Goal: Transaction & Acquisition: Purchase product/service

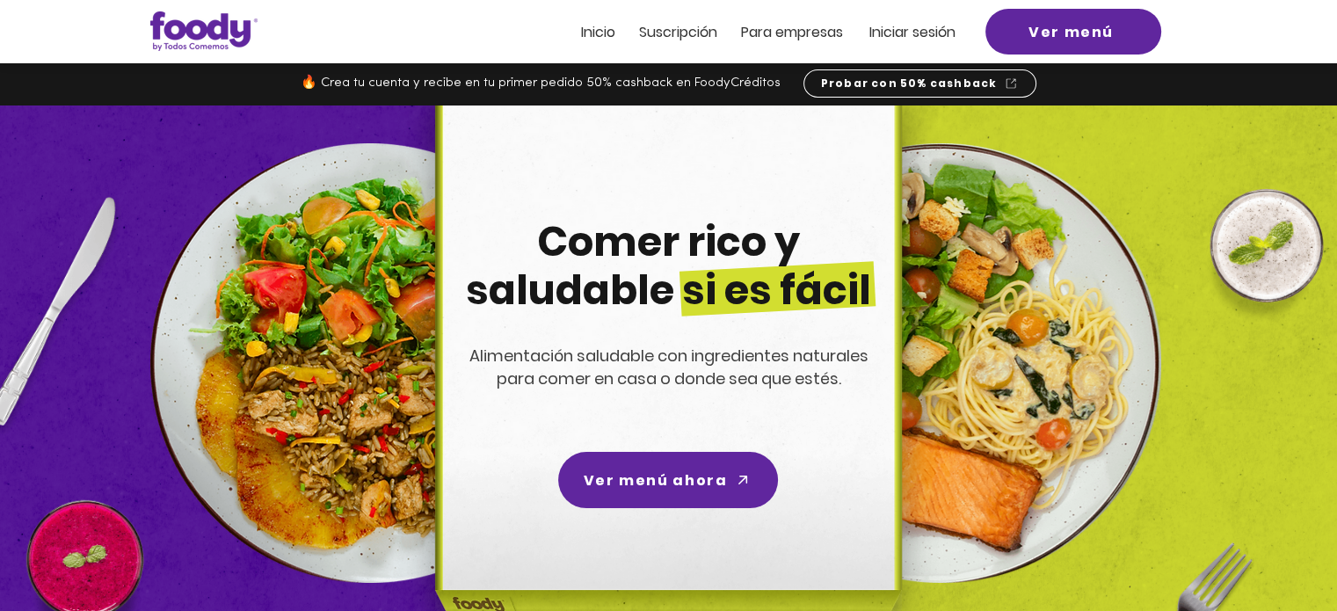
click at [907, 23] on span "Iniciar sesión" at bounding box center [912, 32] width 86 height 20
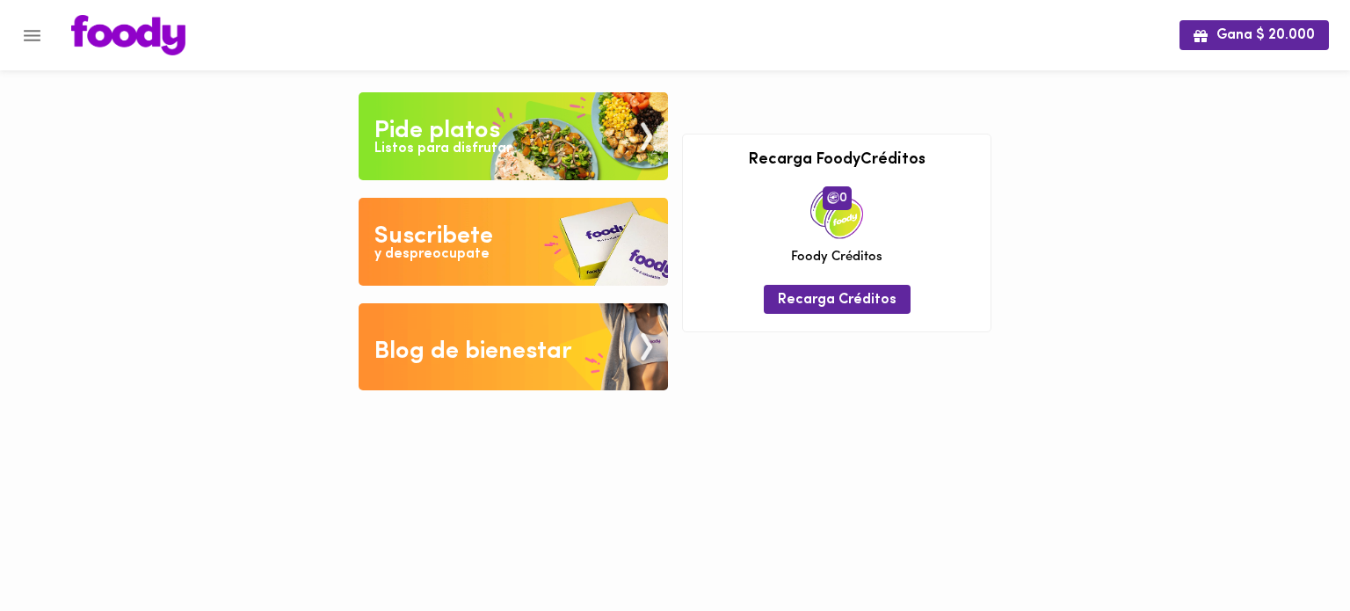
click at [482, 126] on div "Pide platos" at bounding box center [437, 130] width 126 height 35
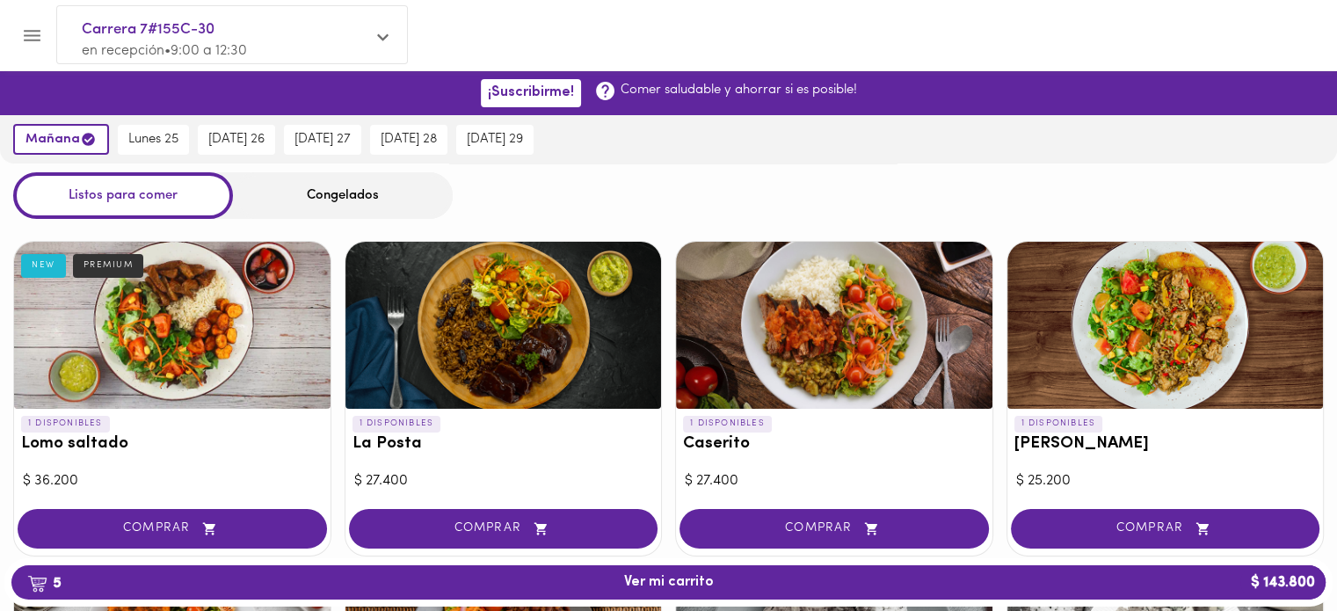
click at [338, 193] on div "Congelados" at bounding box center [343, 195] width 220 height 47
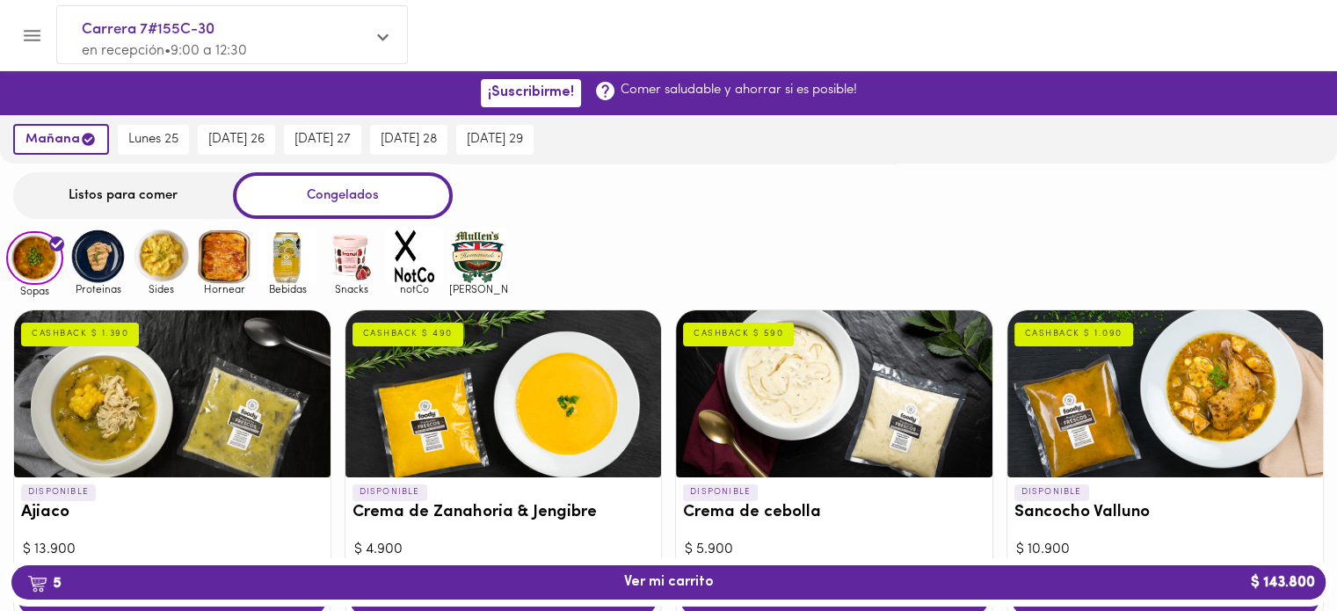
click at [348, 268] on img at bounding box center [351, 256] width 57 height 57
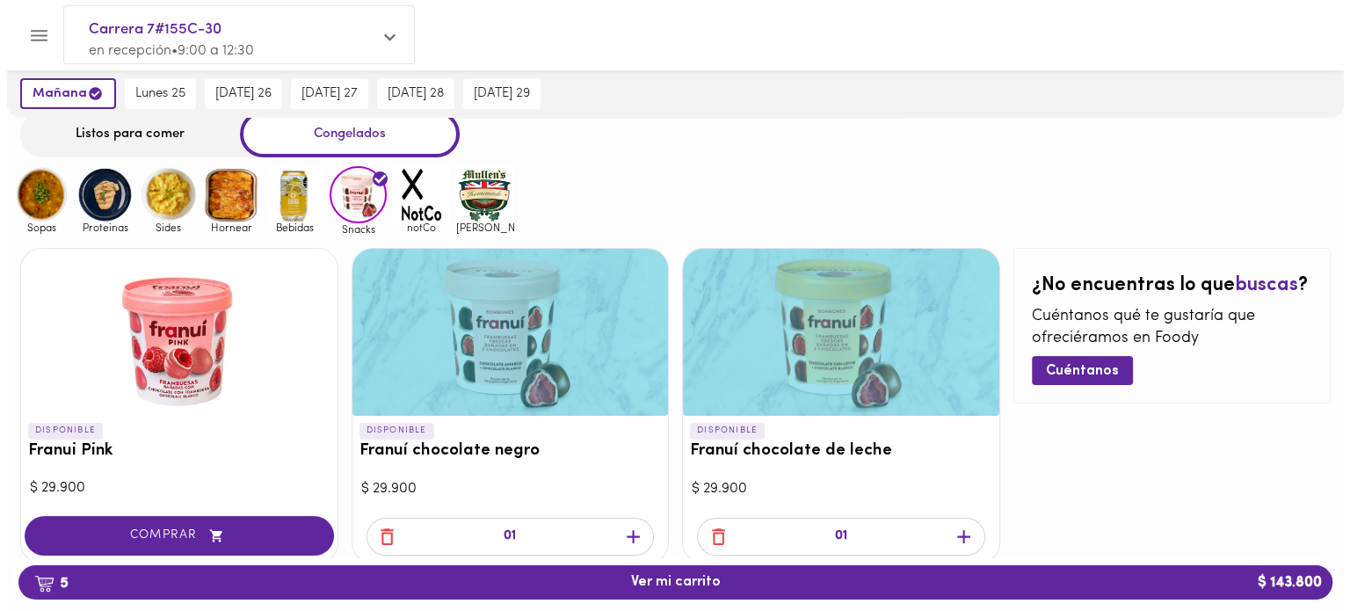
scroll to position [112, 0]
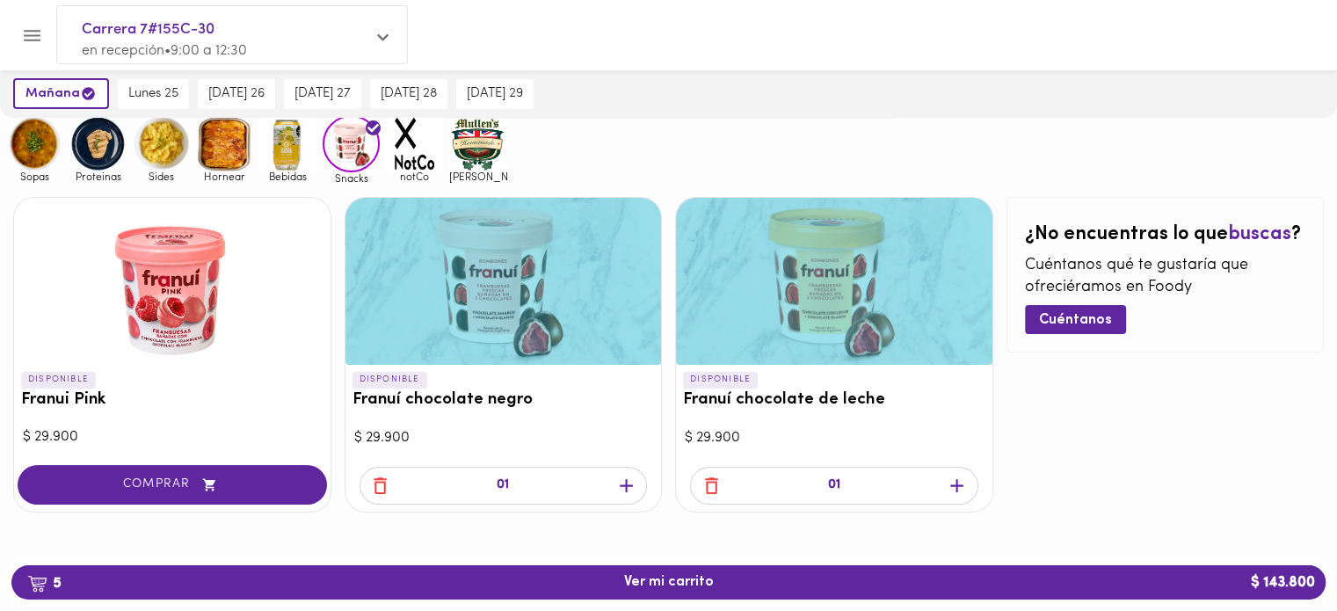
click at [1034, 462] on div "¿No encuentras lo que buscas ? Cuéntanos qué te gustaría que ofreciéramos en Fo…" at bounding box center [1165, 354] width 318 height 315
click at [692, 589] on span "5 Ver mi carrito $ 143.800" at bounding box center [669, 582] width 90 height 17
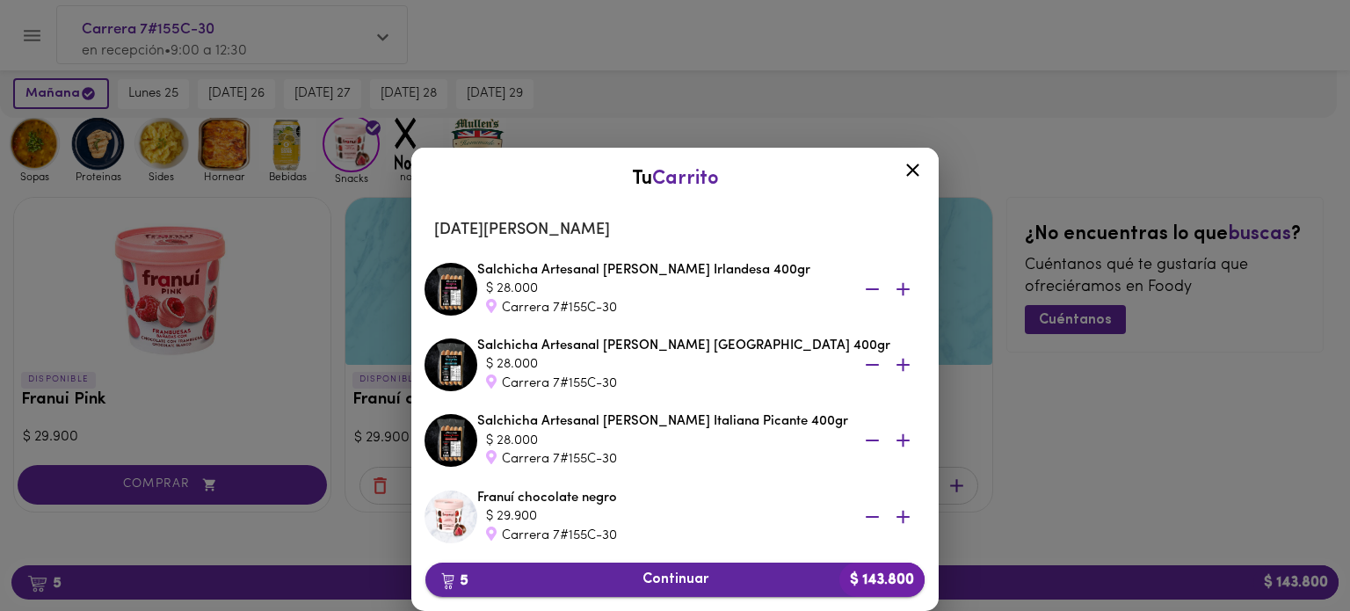
click at [592, 583] on span "5 Continuar $ 143.800" at bounding box center [674, 579] width 471 height 17
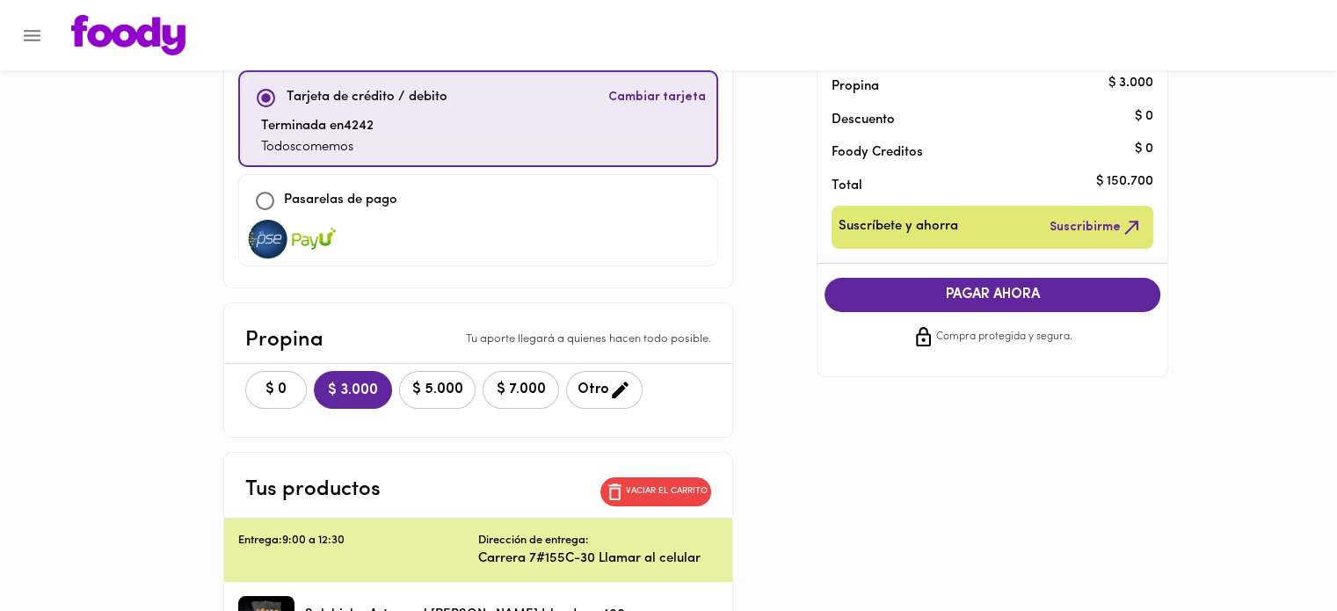
scroll to position [352, 0]
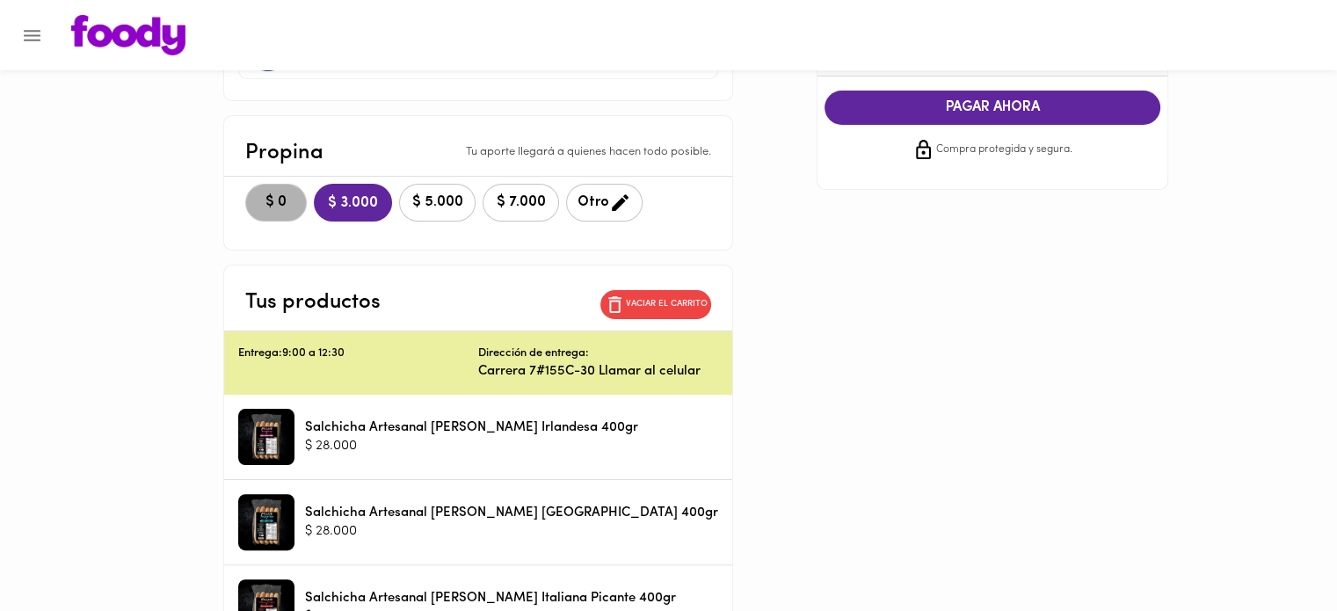
click at [295, 209] on span "$ 0" at bounding box center [276, 202] width 39 height 17
click at [377, 211] on button "$ 3.000" at bounding box center [352, 203] width 76 height 38
click at [489, 370] on p "Carrera 7#155C-30 Llamar al celular" at bounding box center [598, 371] width 240 height 18
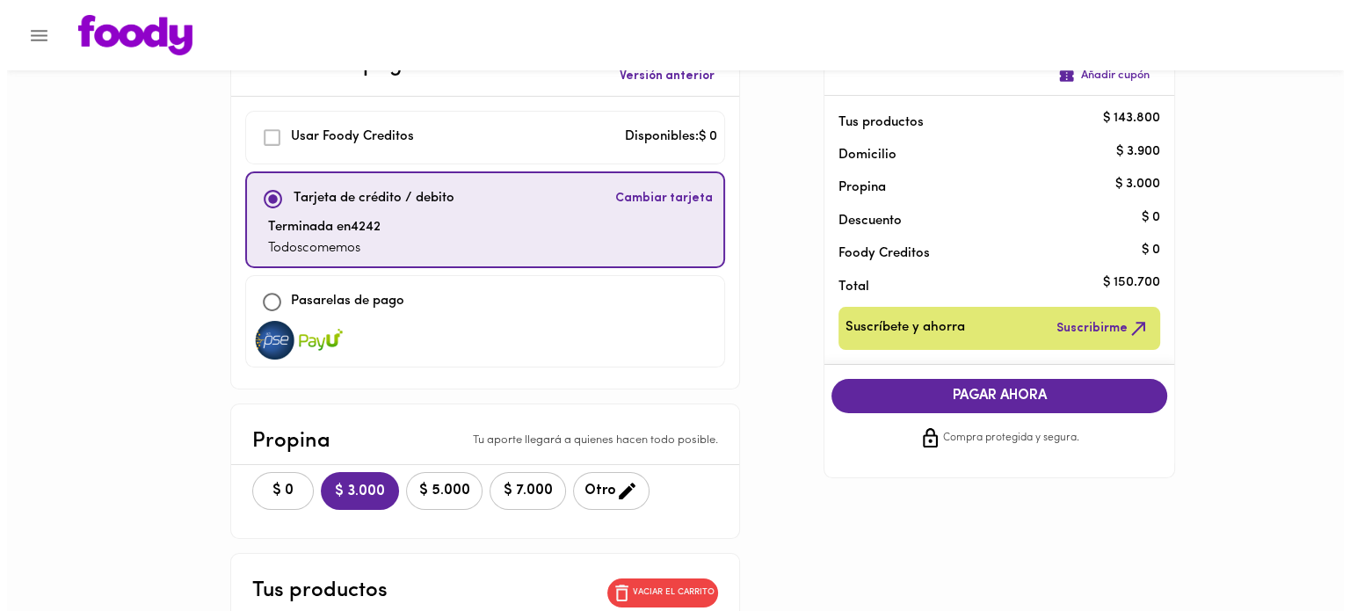
scroll to position [0, 0]
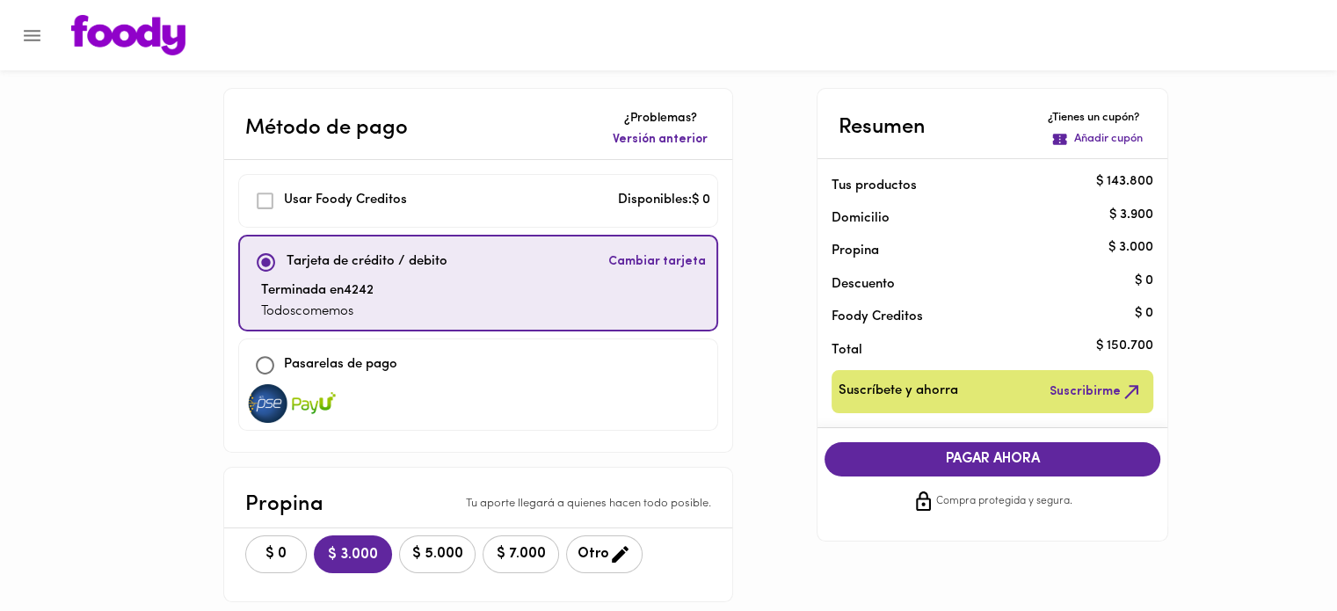
click at [84, 33] on img at bounding box center [128, 35] width 114 height 40
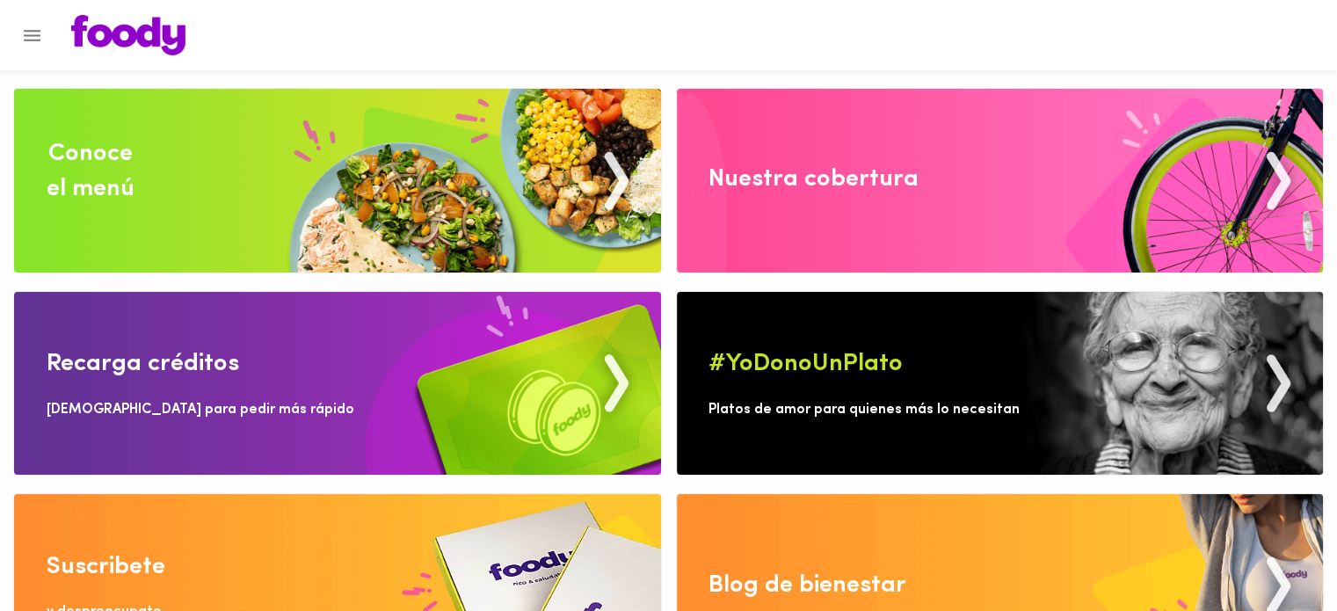
click at [478, 197] on img at bounding box center [337, 181] width 647 height 184
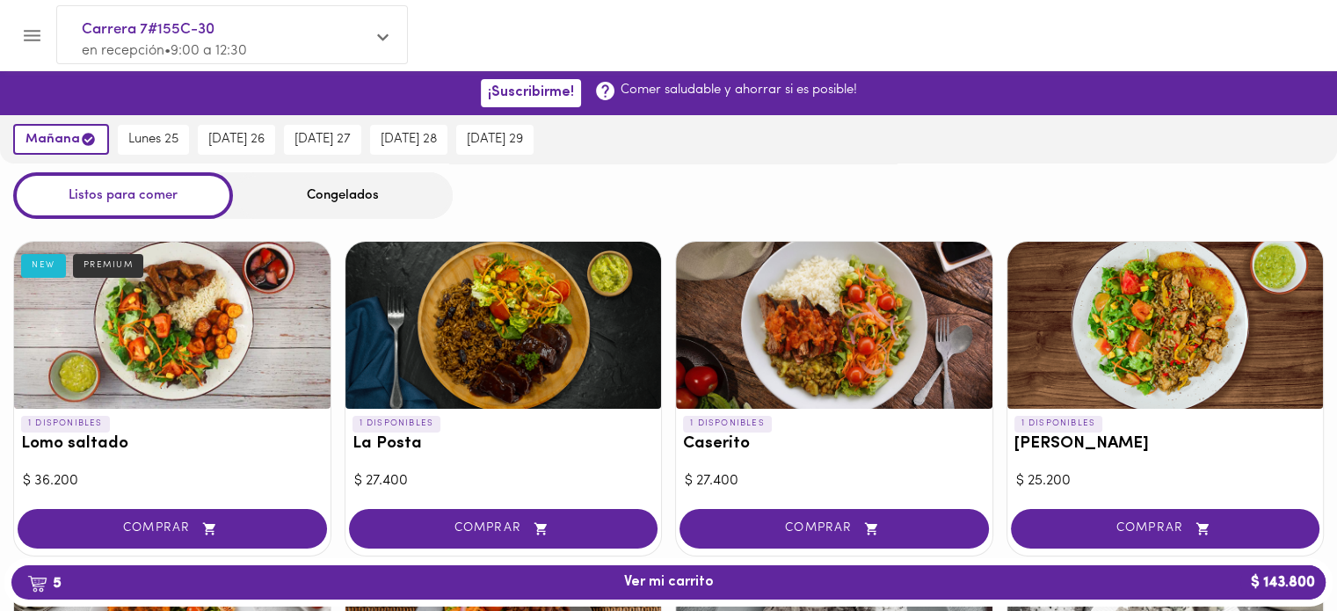
click at [187, 34] on span "Carrera 7#155C-30" at bounding box center [223, 29] width 283 height 23
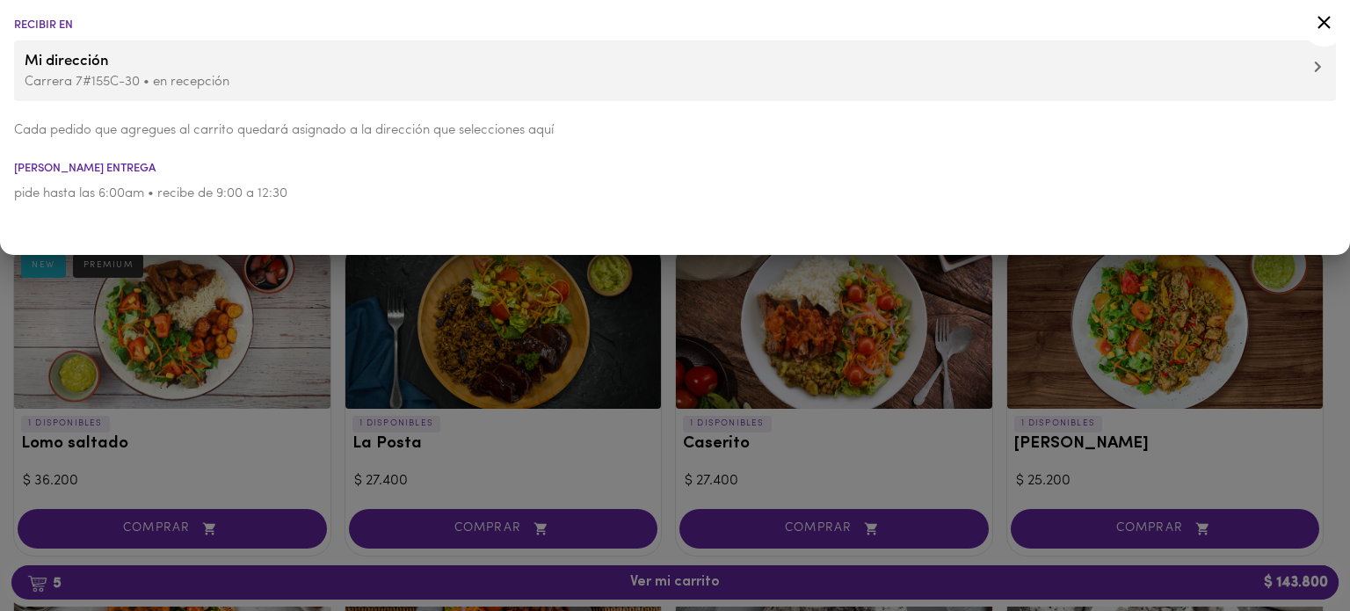
click at [1322, 69] on span "Mi dirección" at bounding box center [675, 61] width 1301 height 23
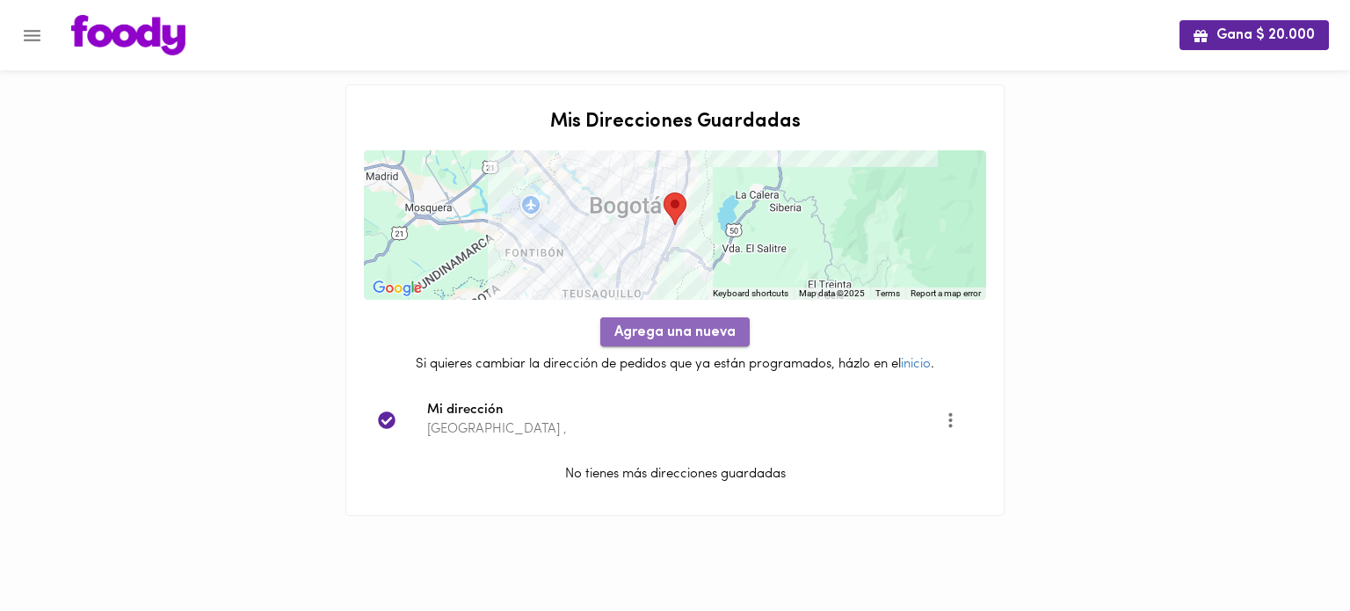
click at [668, 332] on span "Agrega una nueva" at bounding box center [674, 332] width 121 height 17
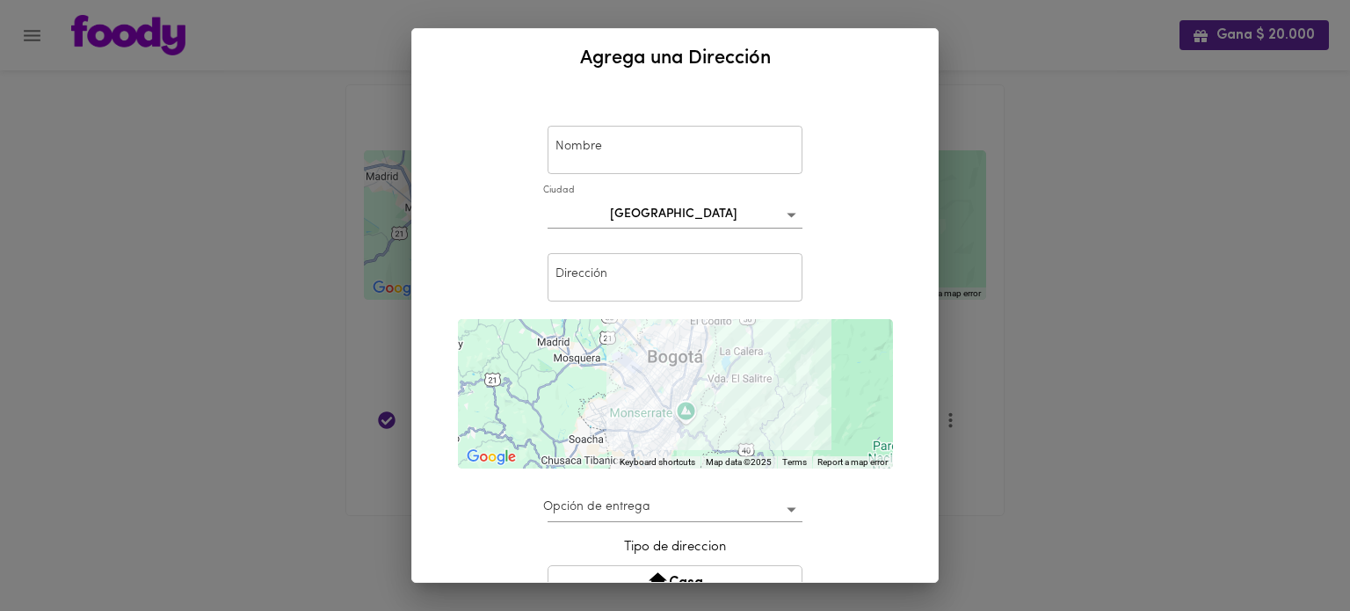
click at [661, 151] on input "text" at bounding box center [675, 150] width 255 height 48
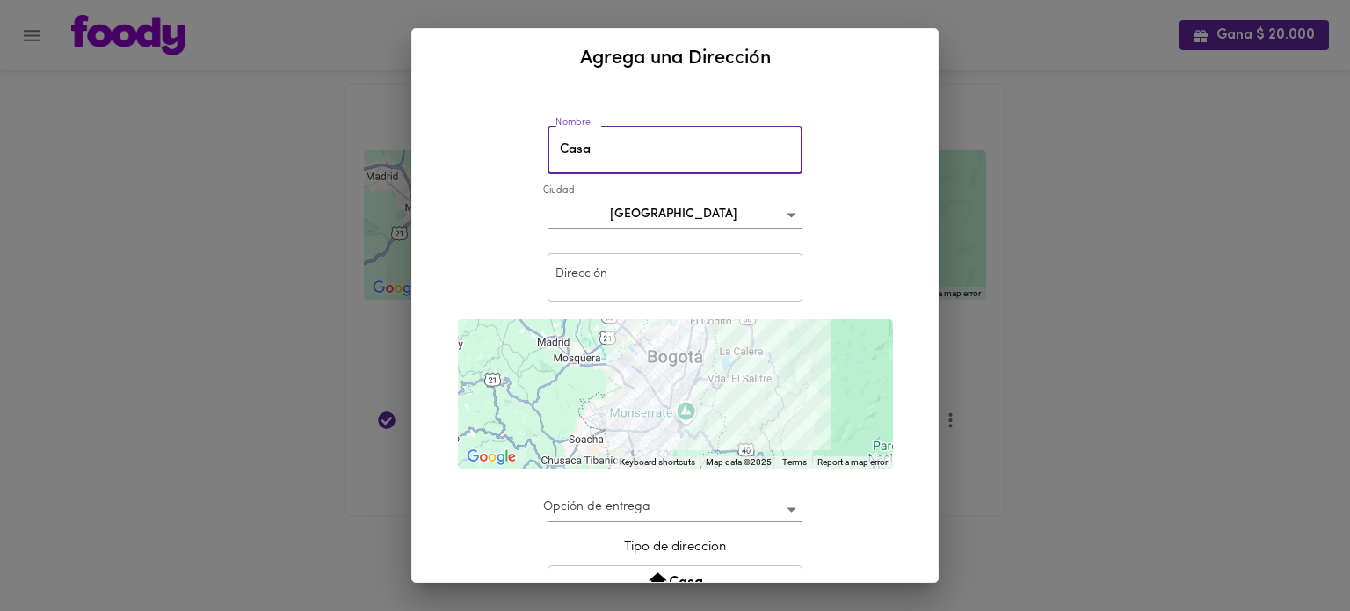
type input "Casa"
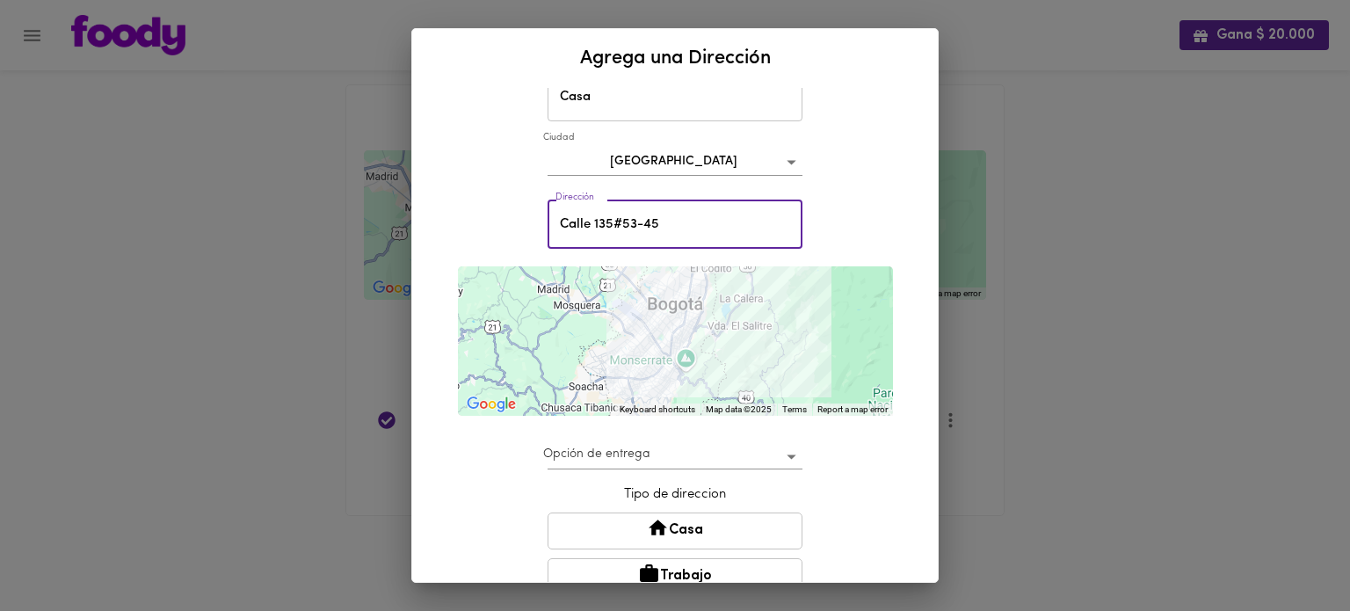
scroll to position [88, 0]
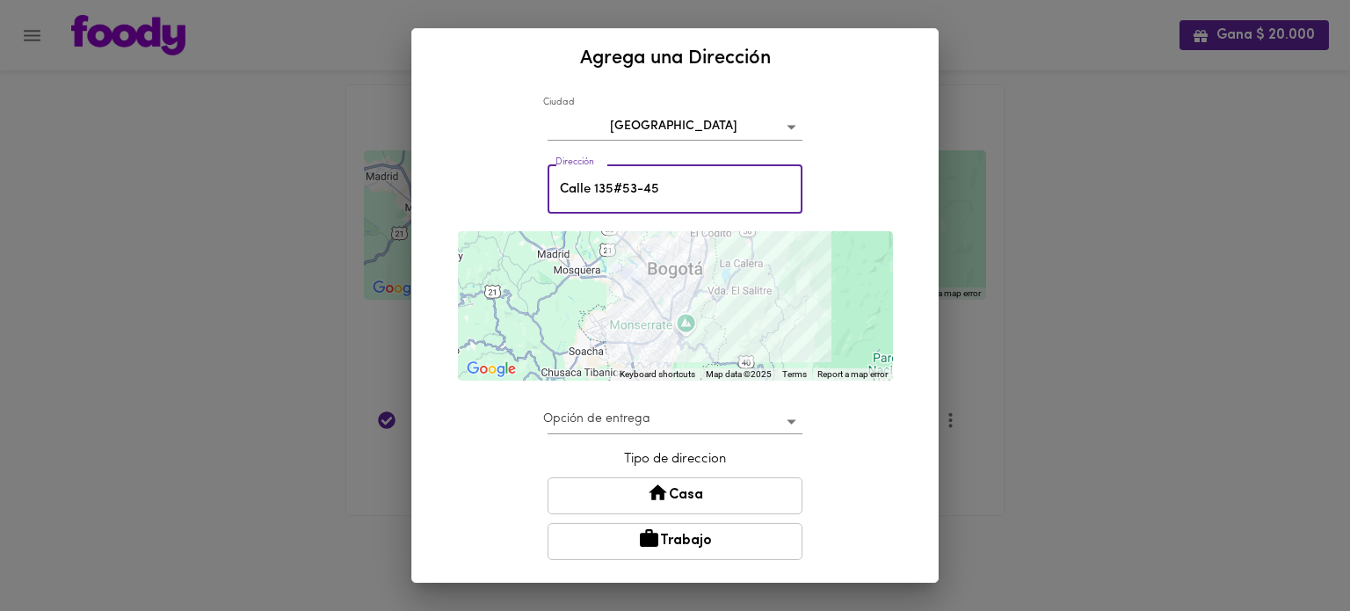
type input "Calle 135#53-45"
click at [647, 424] on body "Gana $ 20.000 Mis Direcciones Guardadas ← Move left → Move right ↑ Move up ↓ Mo…" at bounding box center [675, 280] width 1350 height 560
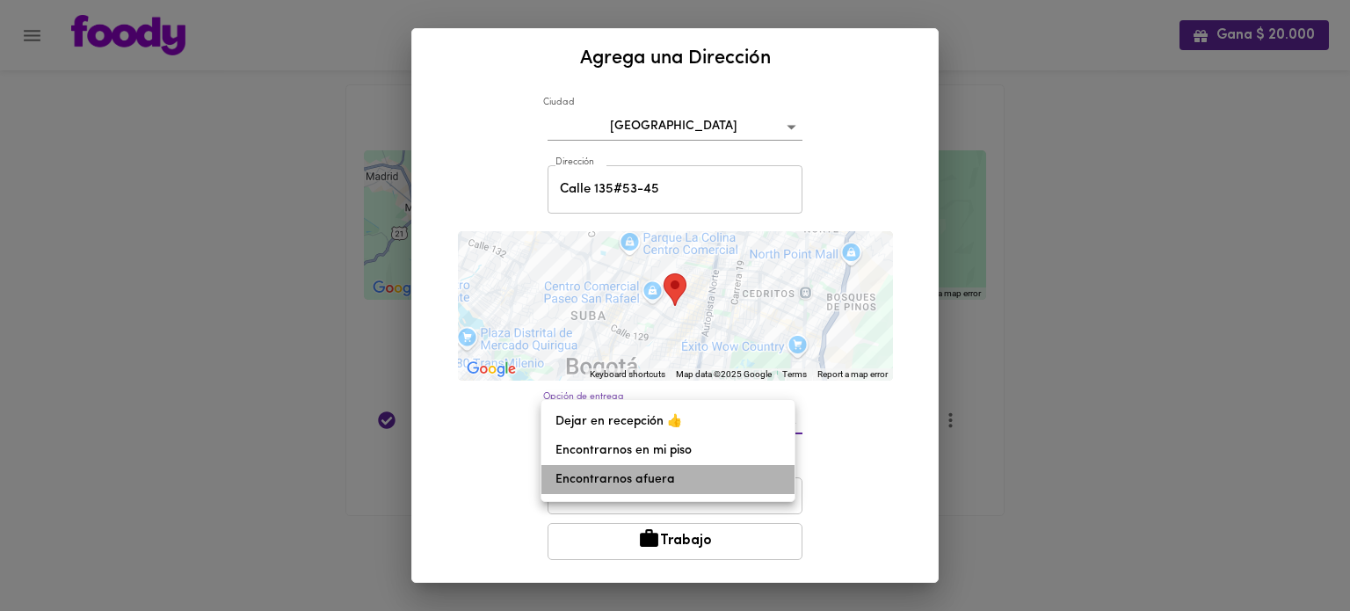
click at [636, 484] on li "Encontrarnos afuera" at bounding box center [667, 479] width 253 height 29
type input "meet-outside"
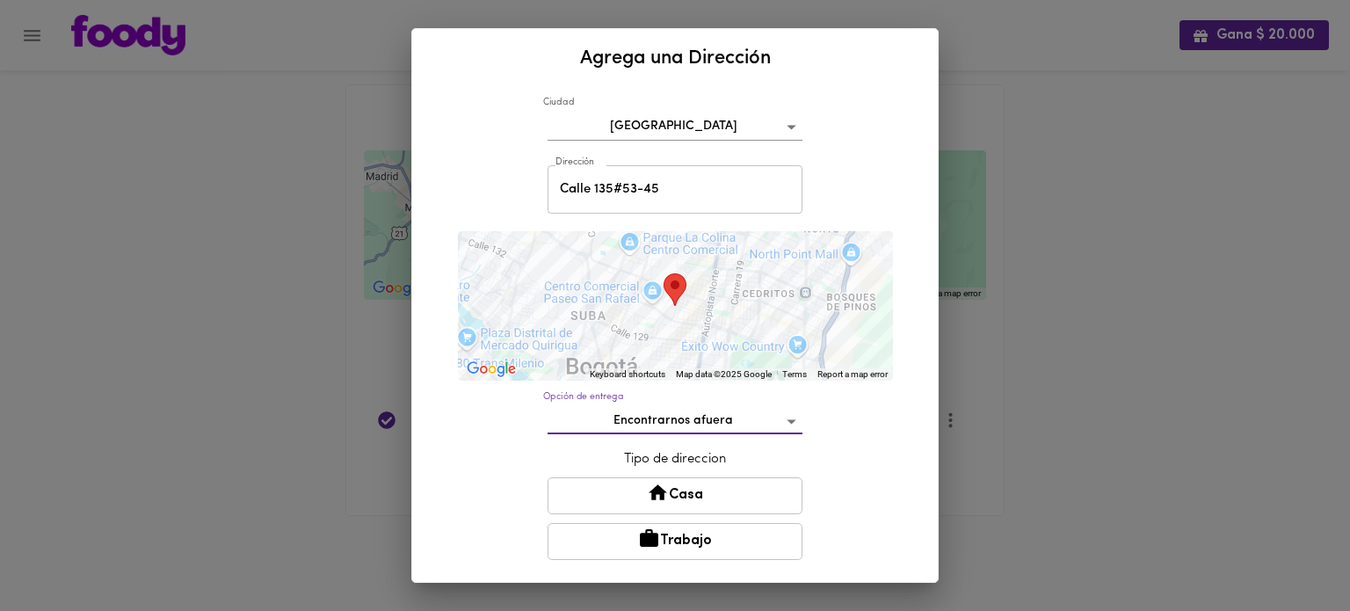
click at [880, 446] on div "Nombre Casa Nombre Ciudad Bogotá bogota Dirección Calle 135#53-45 Dirección ← M…" at bounding box center [674, 371] width 483 height 729
click at [682, 487] on button "Casa" at bounding box center [675, 495] width 255 height 37
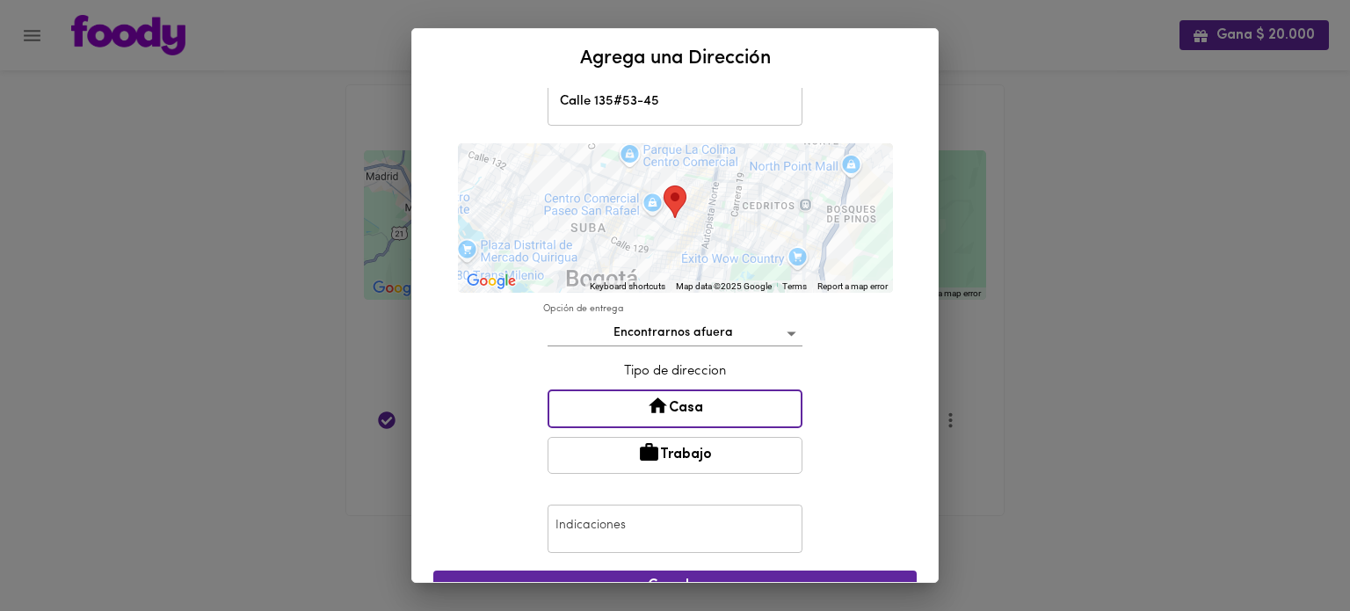
scroll to position [249, 0]
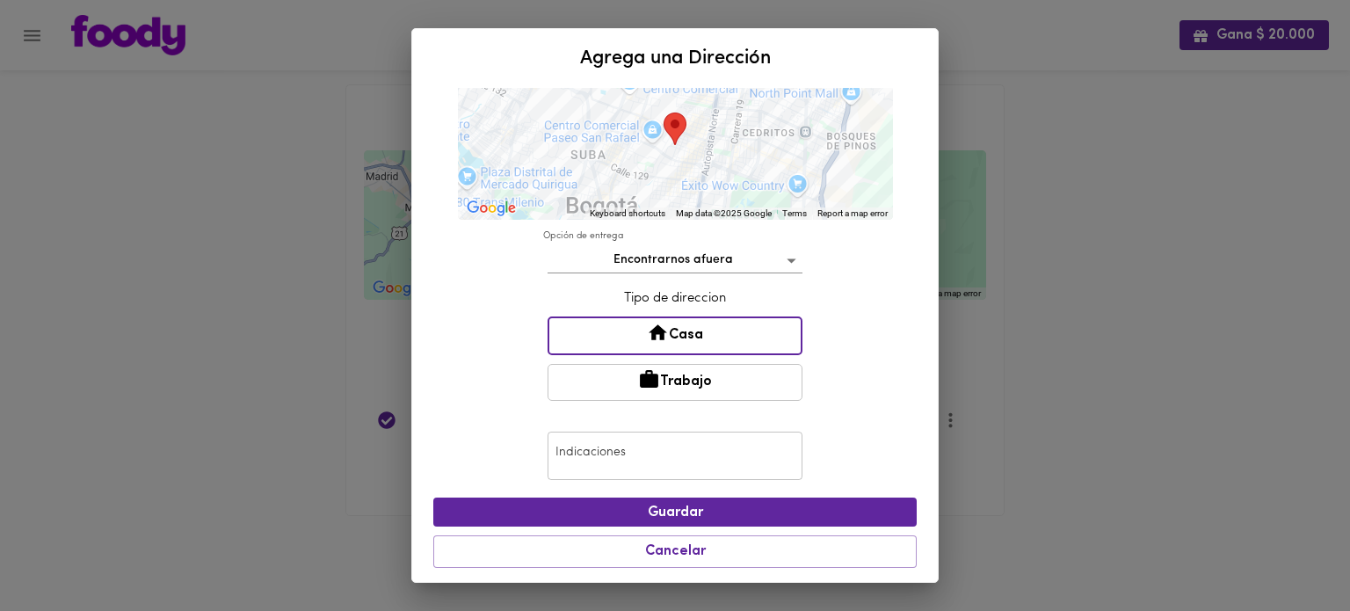
click at [633, 453] on input "text" at bounding box center [675, 456] width 255 height 48
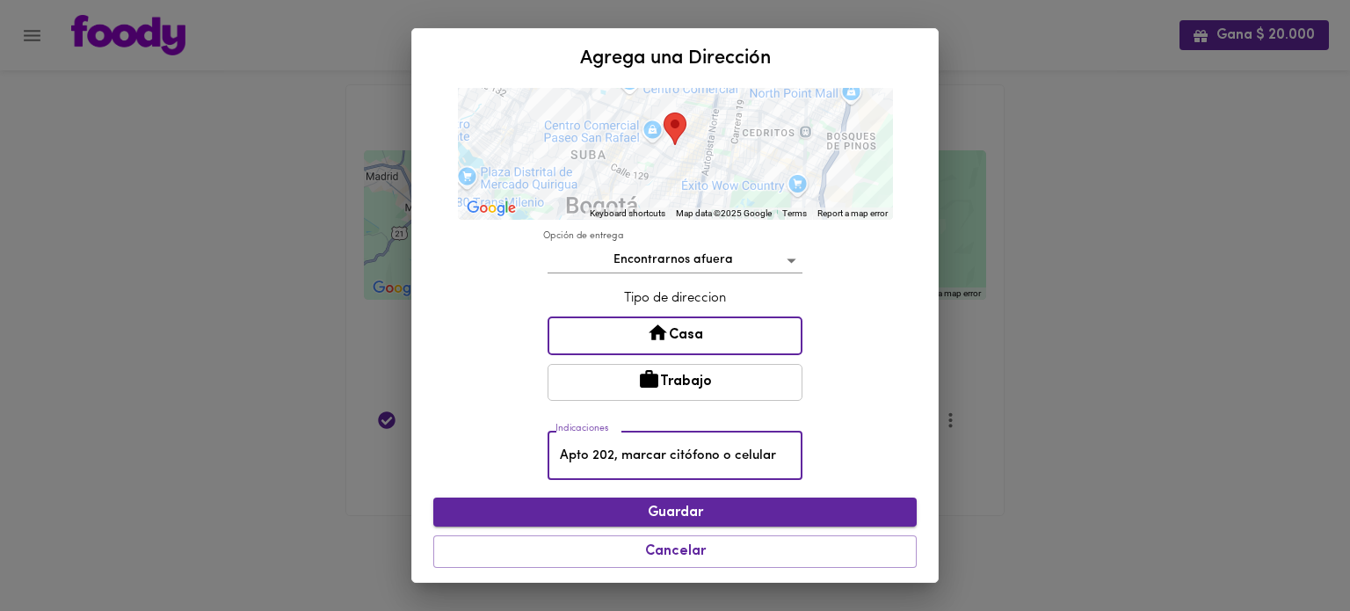
type input "Apto 202, marcar citófono o celular"
click at [700, 504] on span "Guardar" at bounding box center [674, 512] width 455 height 17
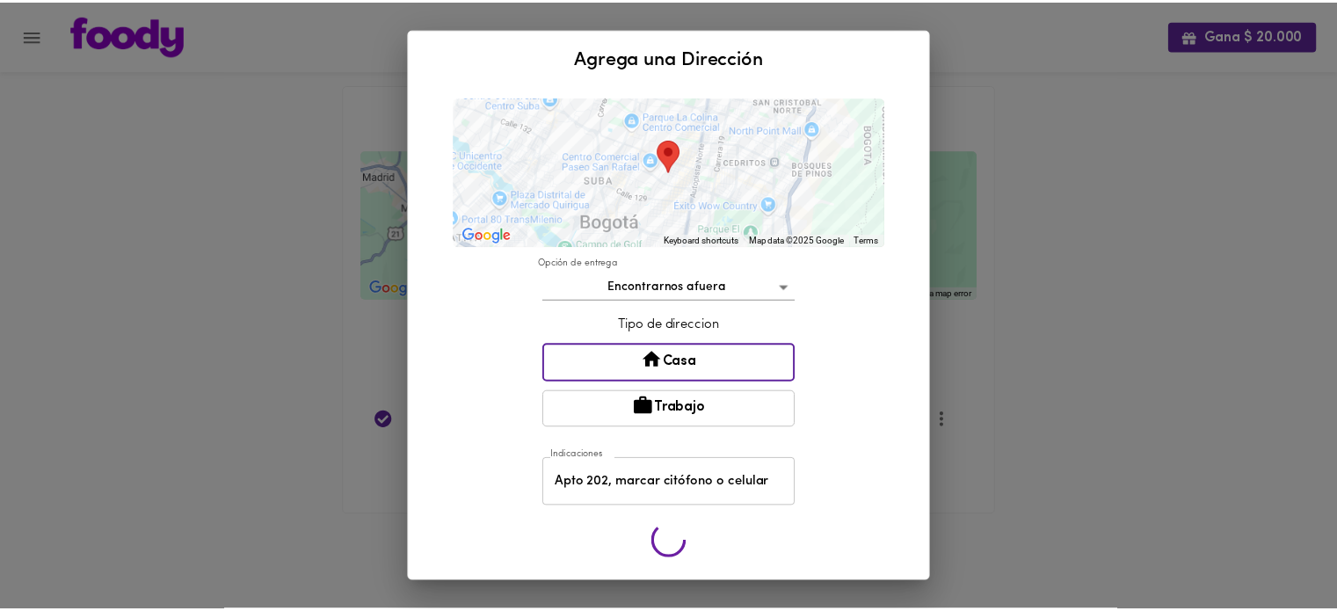
scroll to position [217, 0]
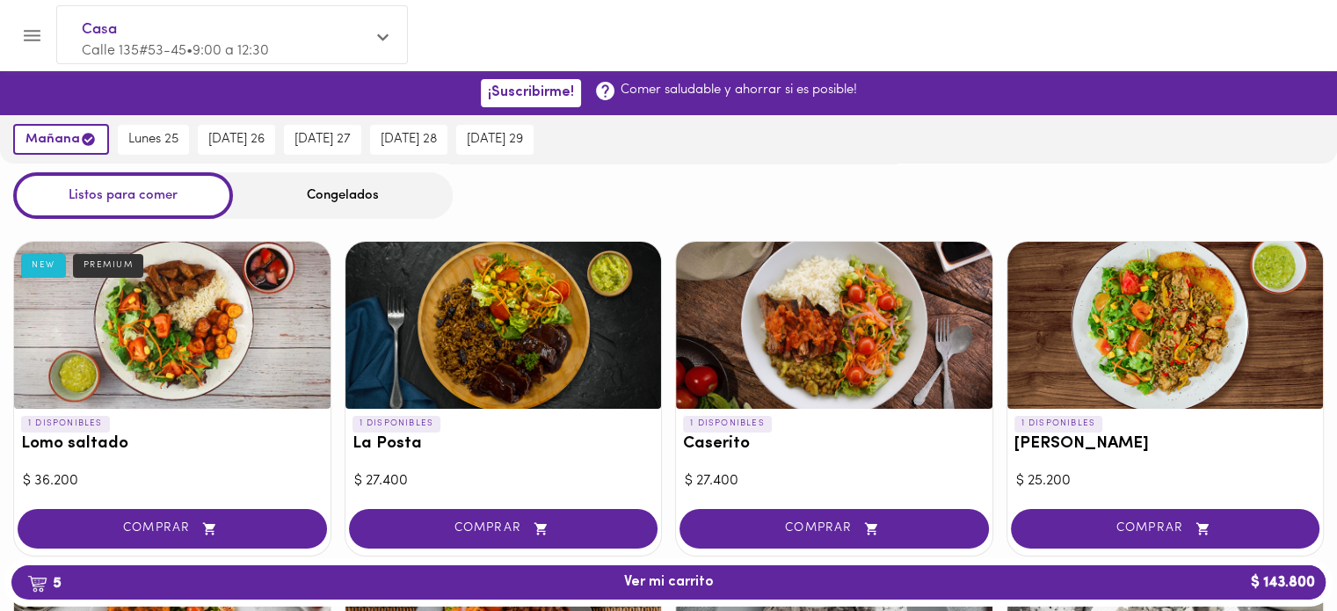
click at [352, 200] on div "Congelados" at bounding box center [343, 195] width 220 height 47
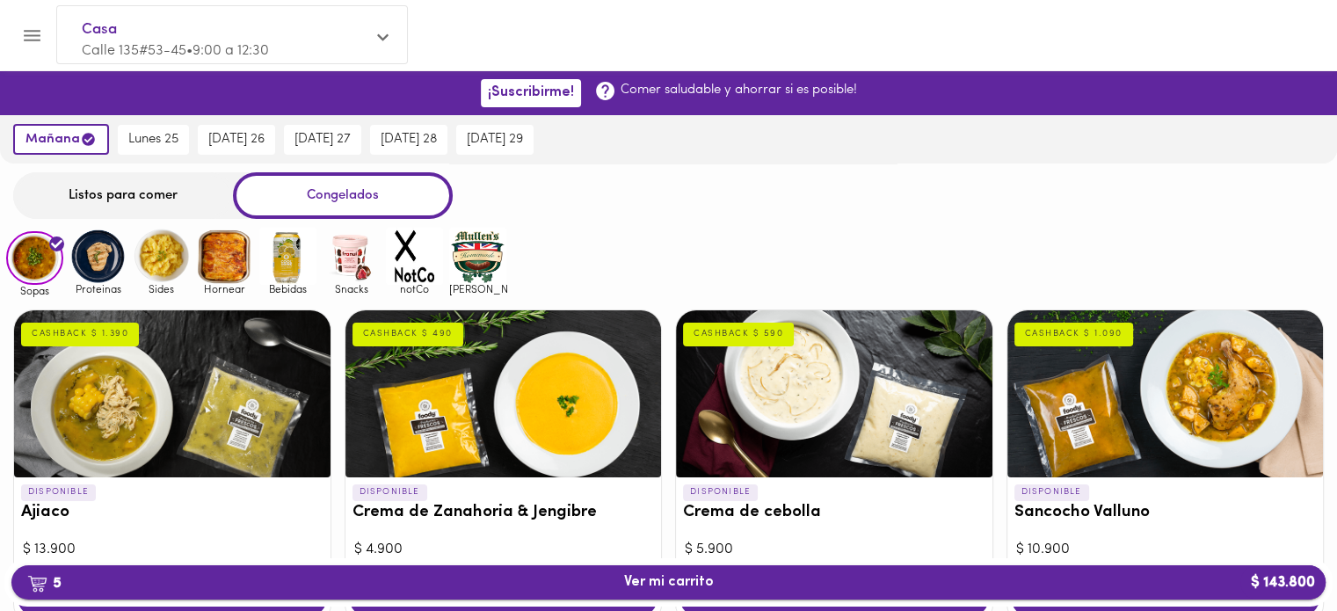
click at [690, 581] on span "5 Ver mi carrito $ 143.800" at bounding box center [669, 582] width 90 height 17
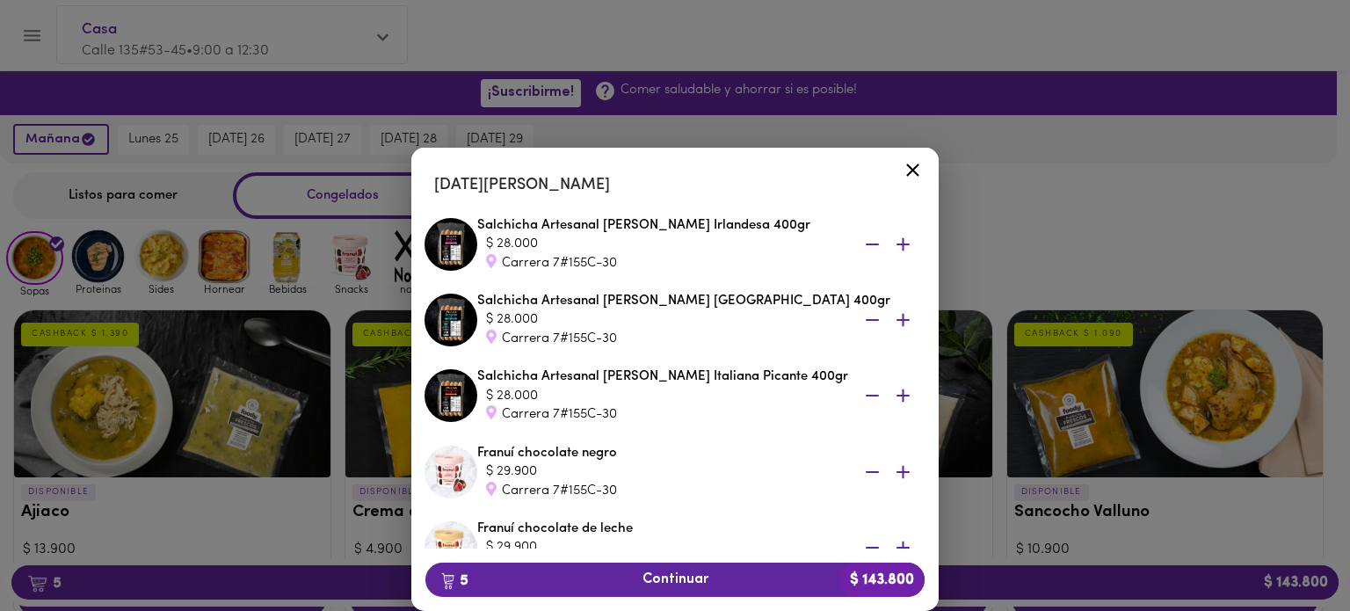
scroll to position [88, 0]
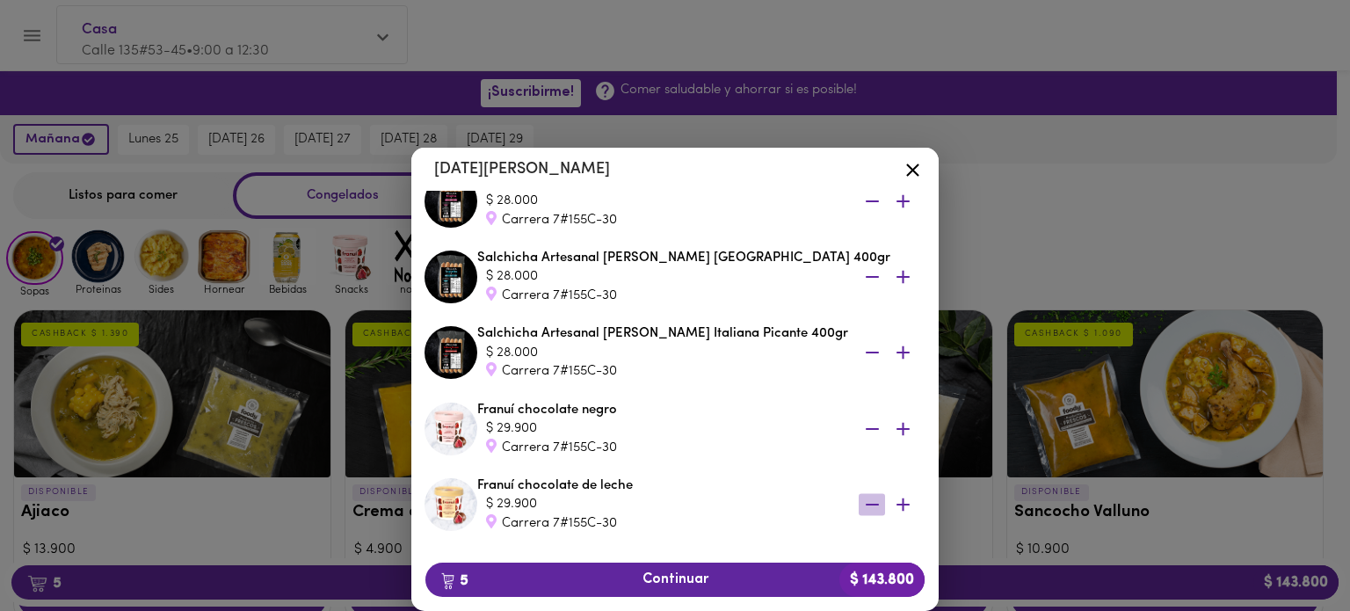
click at [861, 502] on icon "button" at bounding box center [872, 505] width 22 height 22
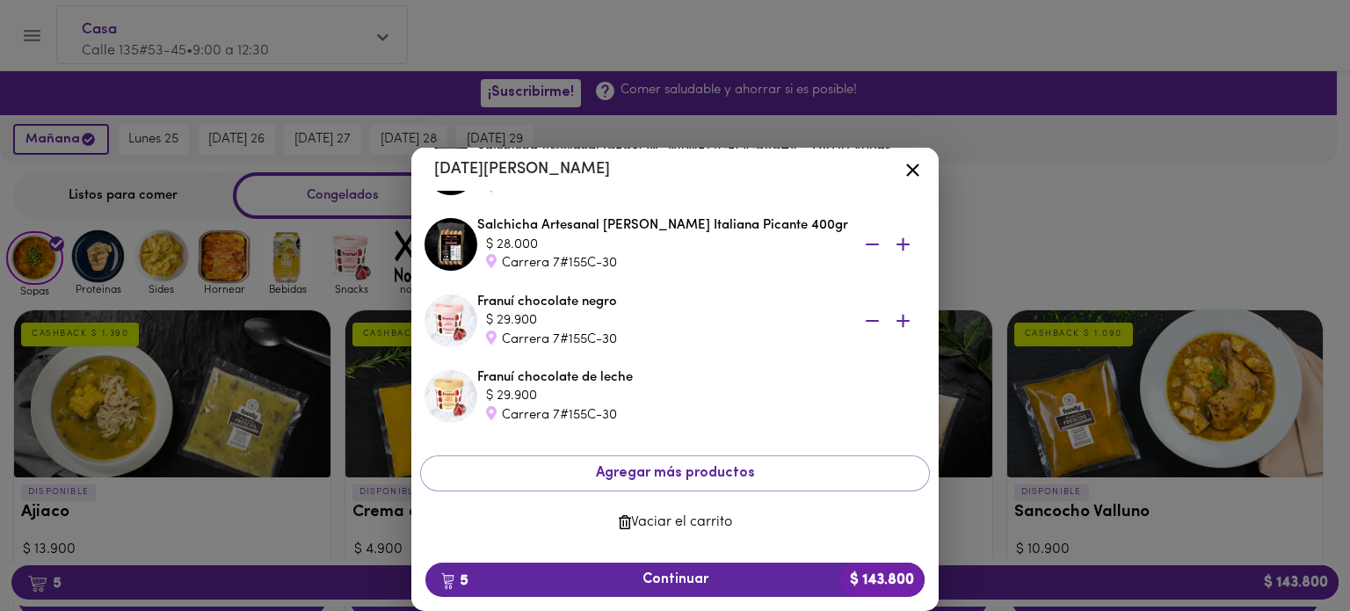
scroll to position [120, 0]
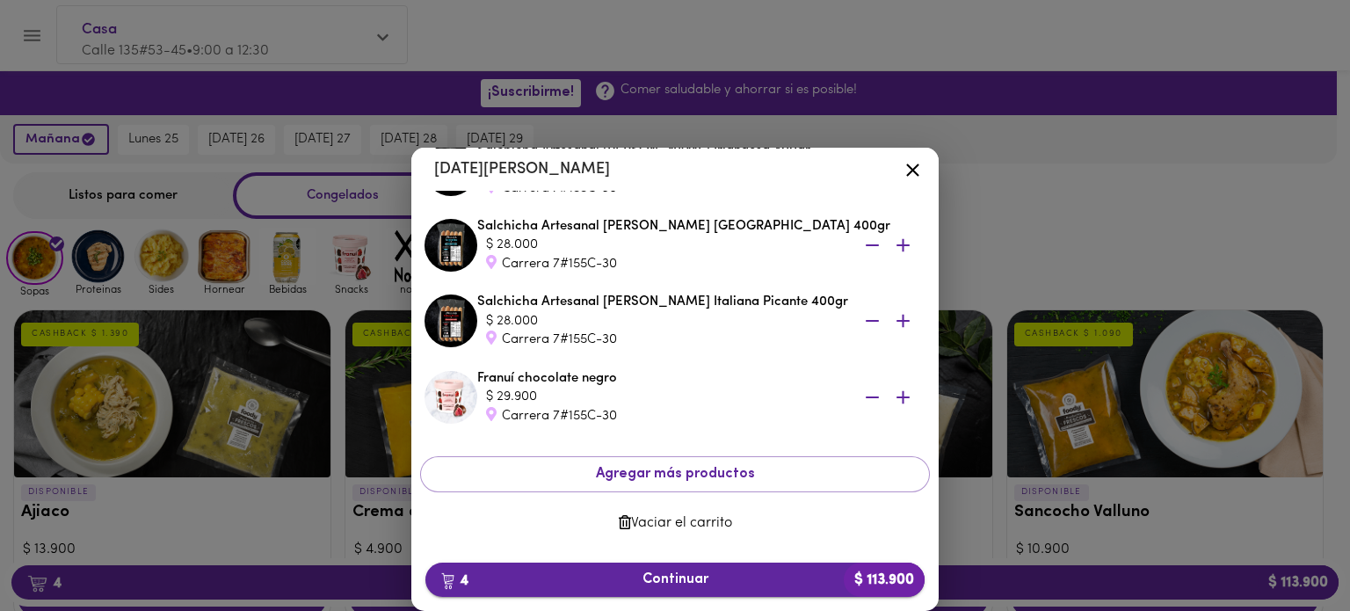
click at [660, 579] on span "4 Continuar $ 113.900" at bounding box center [674, 579] width 471 height 17
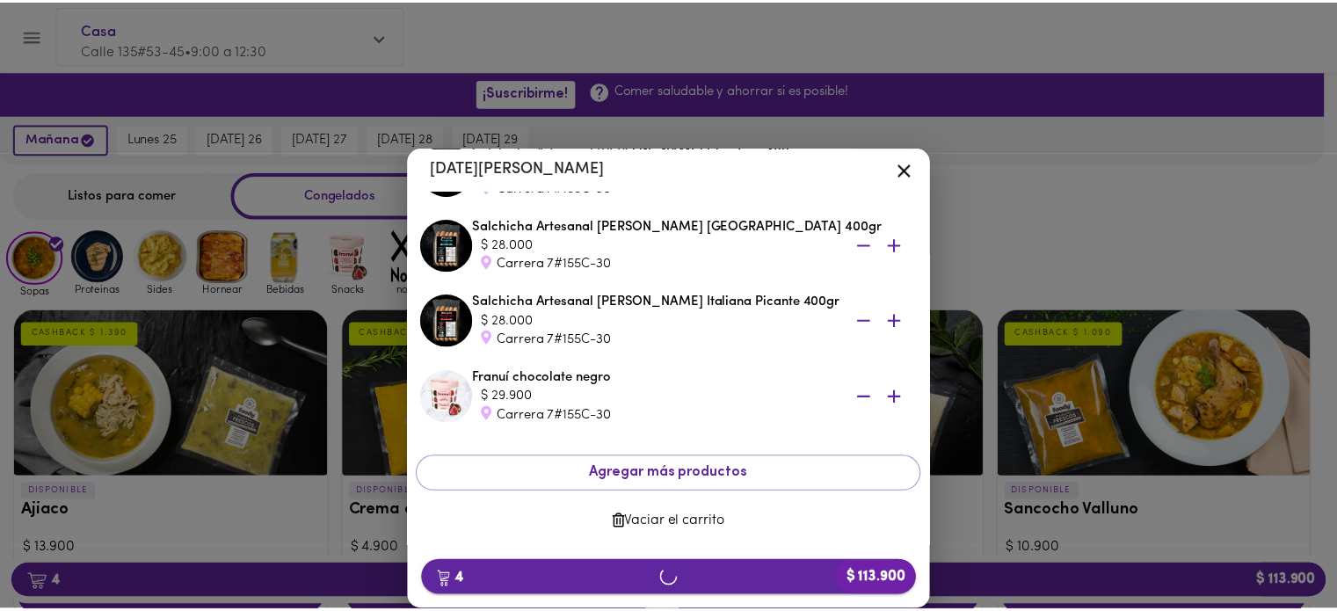
scroll to position [120, 0]
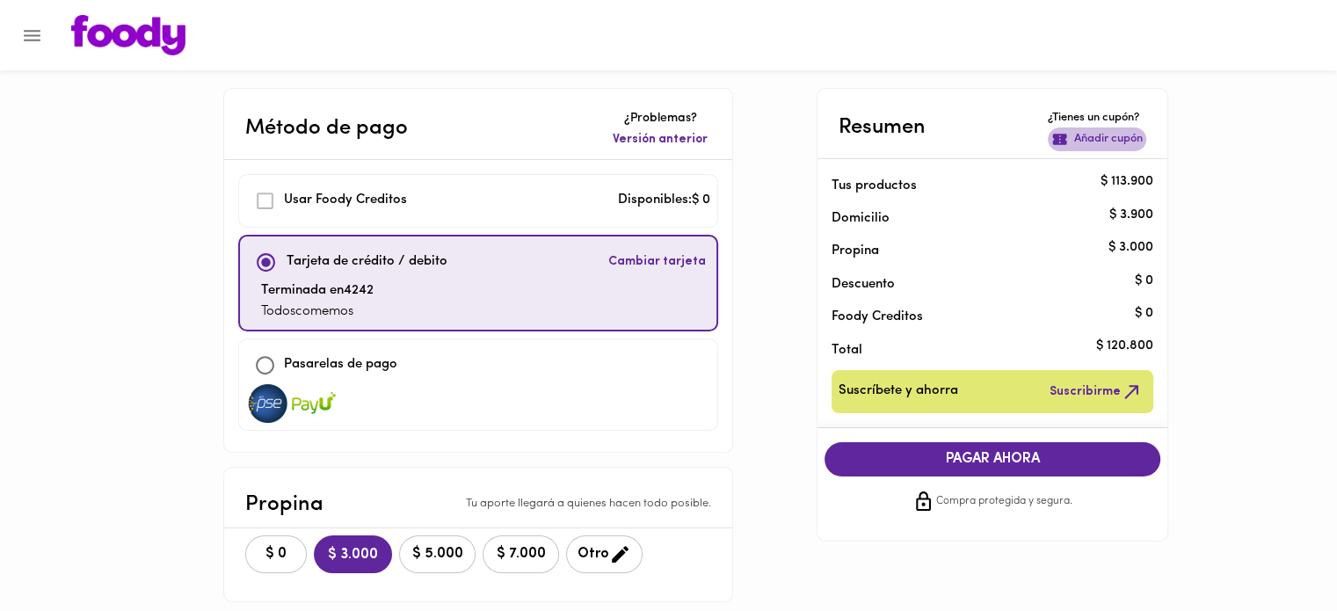
click at [1102, 146] on p "Añadir cupón" at bounding box center [1108, 139] width 69 height 17
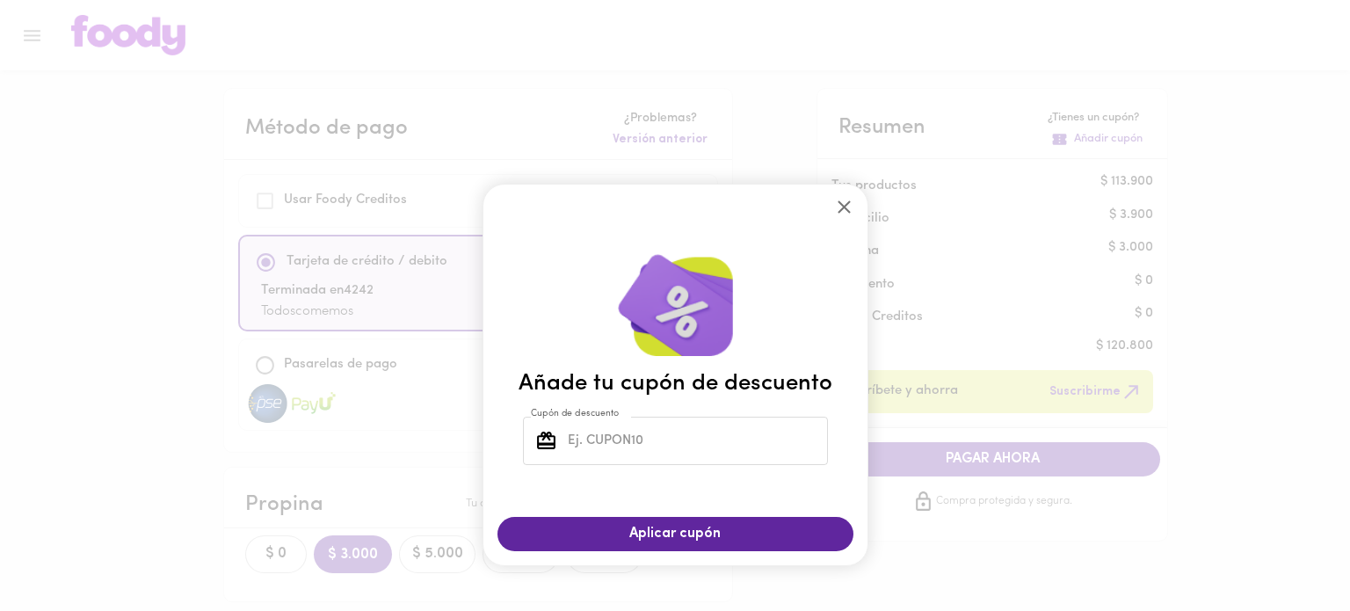
click at [671, 436] on input "Cupón de descuento" at bounding box center [696, 441] width 264 height 48
type input "TODOSCOMEMOS"
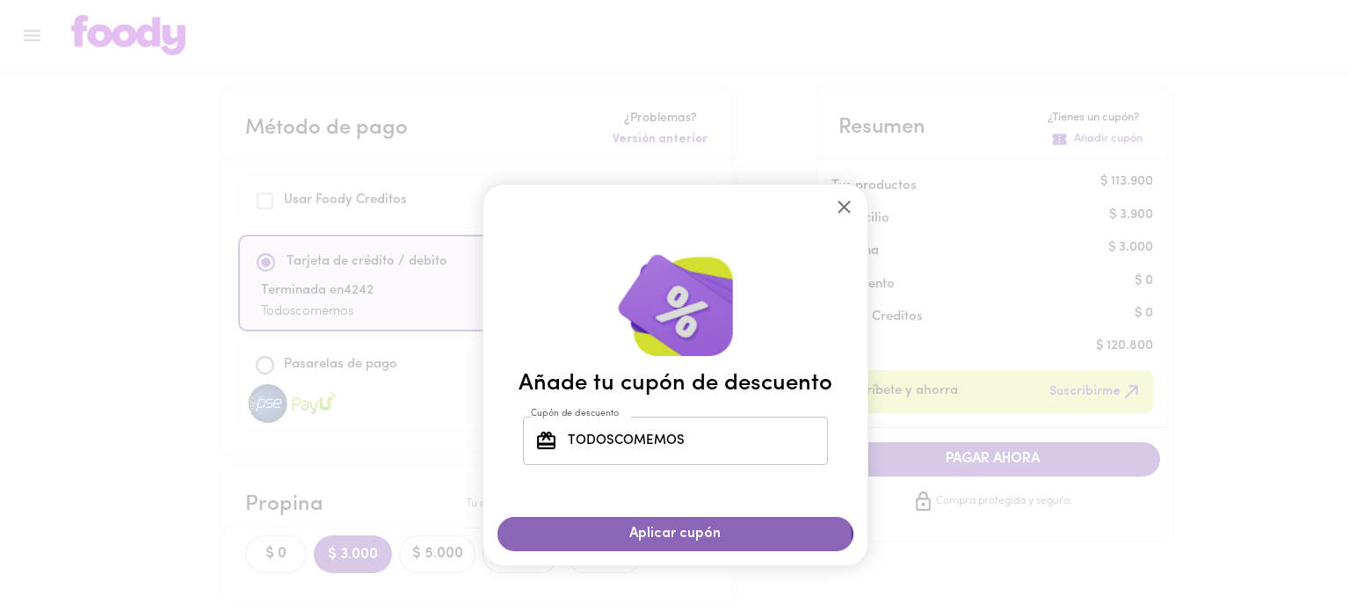
click at [675, 539] on span "Aplicar cupón" at bounding box center [675, 534] width 321 height 17
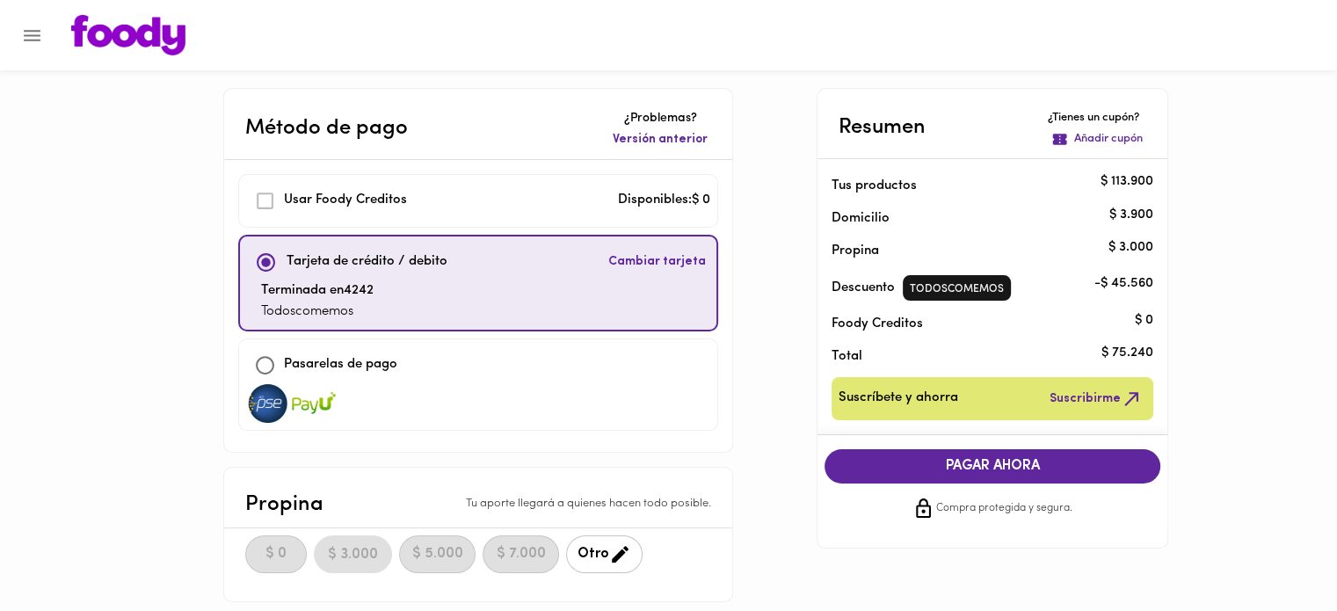
click at [766, 397] on div "Método de pago ¿Problemas? Versión anterior Usar Foody Creditos Disponibles: $ …" at bounding box center [669, 615] width 1028 height 1055
drag, startPoint x: 1099, startPoint y: 363, endPoint x: 1174, endPoint y: 353, distance: 76.2
click at [1174, 353] on div "Método de pago ¿Problemas? Versión anterior Usar Foody Creditos Disponibles: $ …" at bounding box center [669, 615] width 1028 height 1055
click at [1154, 359] on div "Total" at bounding box center [992, 353] width 350 height 33
drag, startPoint x: 1156, startPoint y: 354, endPoint x: 1067, endPoint y: 352, distance: 88.8
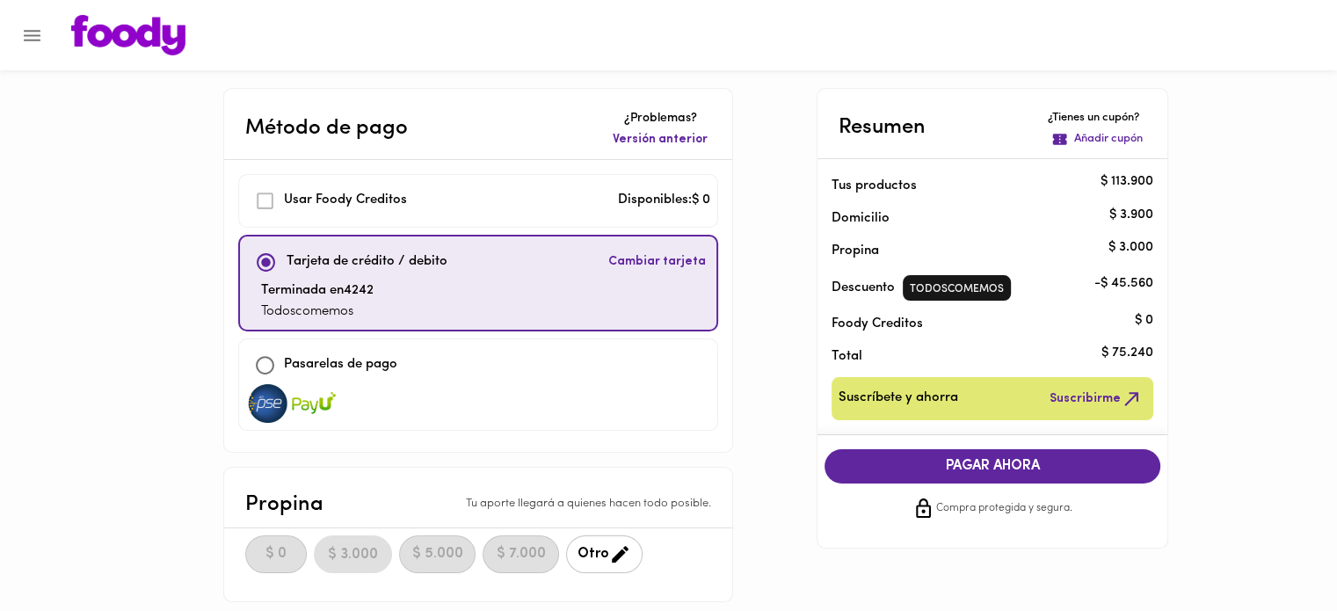
click at [1067, 352] on div "Total" at bounding box center [992, 353] width 350 height 33
click at [1095, 356] on p "Total" at bounding box center [978, 356] width 294 height 18
drag, startPoint x: 1103, startPoint y: 351, endPoint x: 1161, endPoint y: 352, distance: 58.0
click at [1161, 352] on li "Total $ 75.240" at bounding box center [992, 353] width 350 height 33
click at [1153, 354] on p "$ 75.240" at bounding box center [1127, 353] width 52 height 18
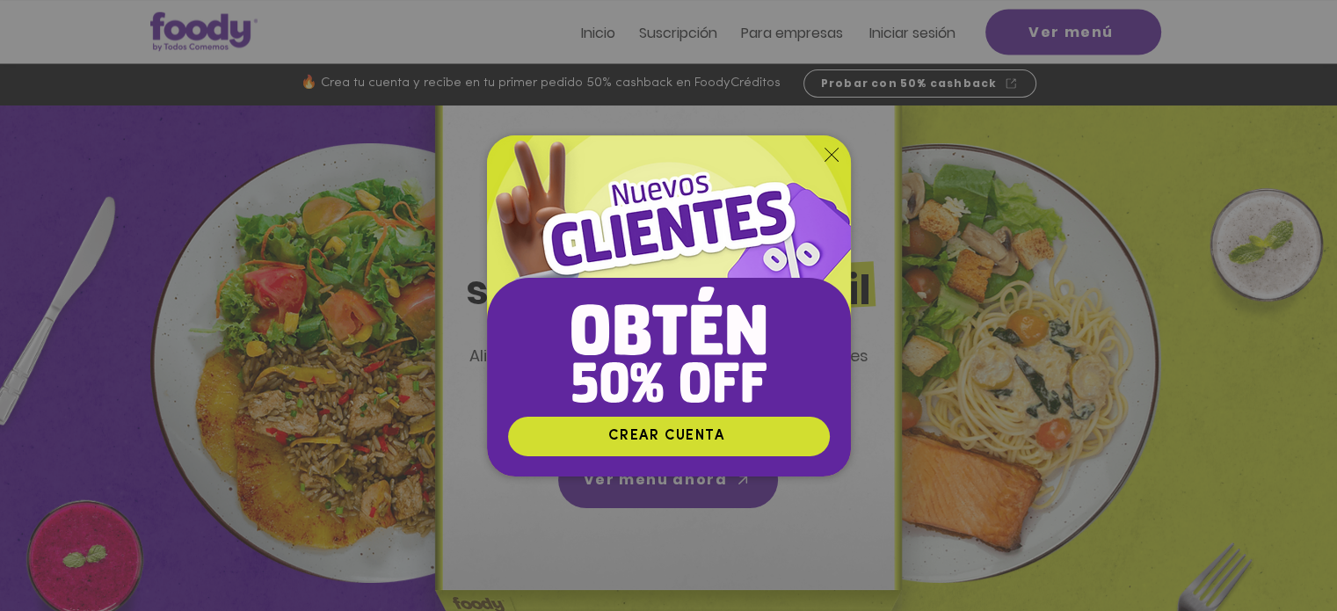
click at [212, 265] on div "Nuevos suscriptores 50% off" at bounding box center [668, 305] width 1337 height 611
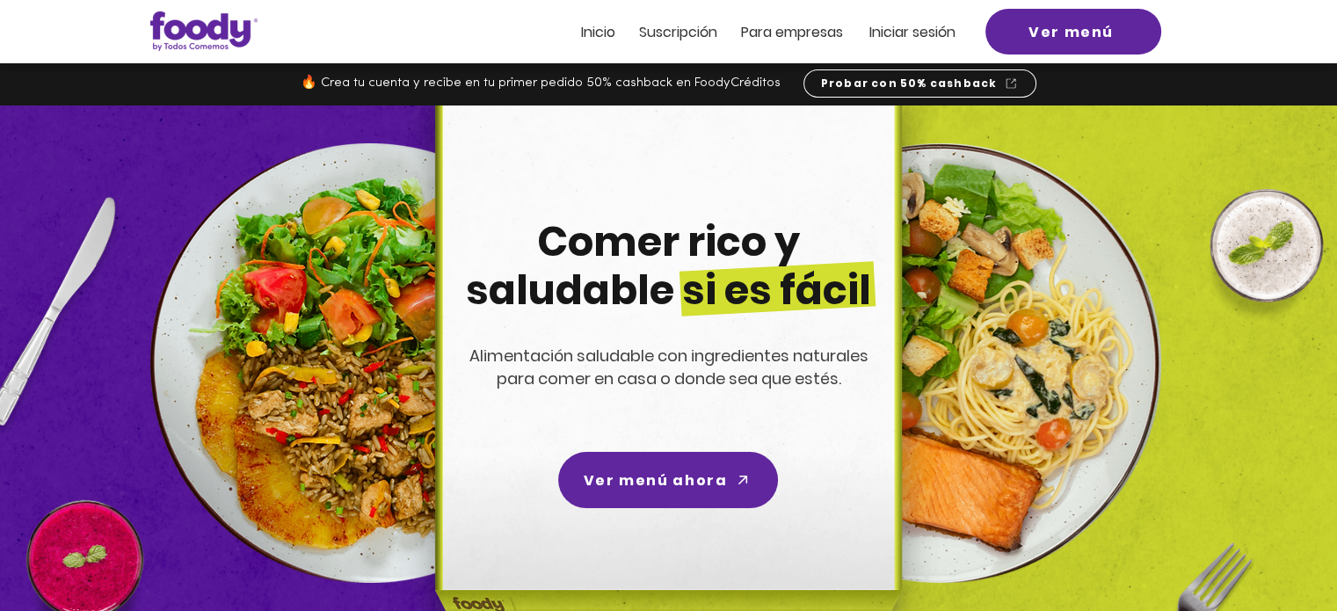
click at [880, 27] on span "Iniciar sesión" at bounding box center [912, 32] width 86 height 20
